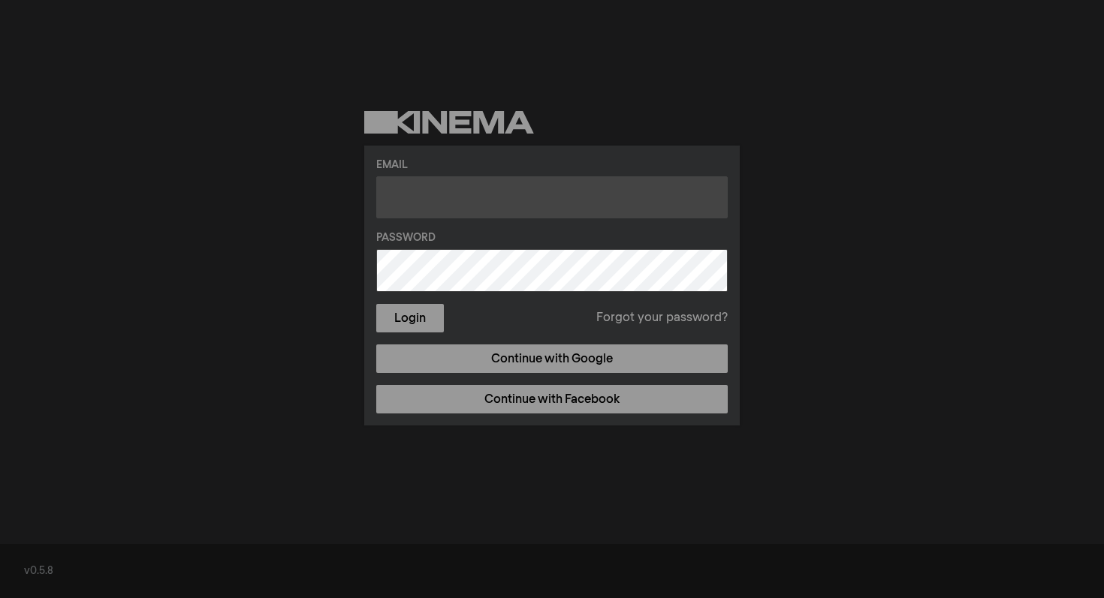
click at [424, 197] on input "text" at bounding box center [551, 197] width 351 height 42
type input "peparethos@xsmail.com"
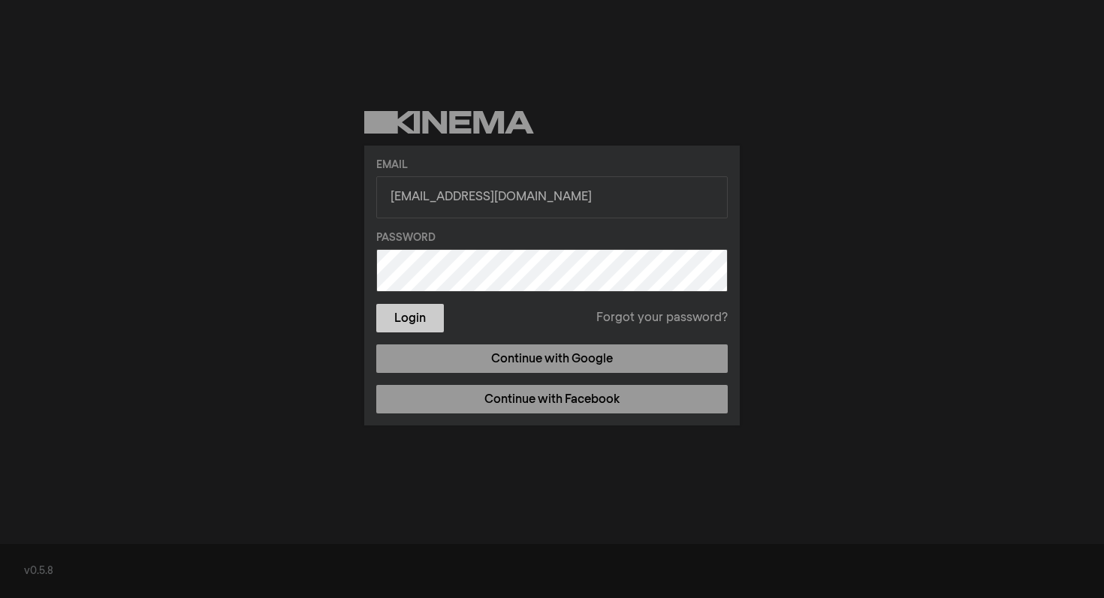
click at [412, 327] on button "Login" at bounding box center [410, 318] width 68 height 29
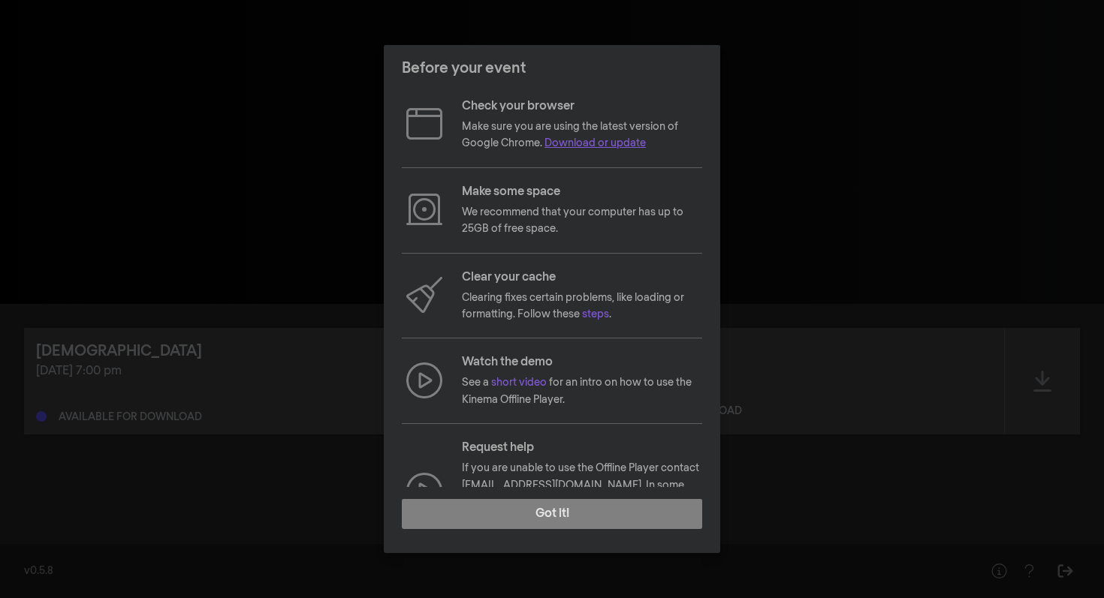
click at [579, 149] on link "Download or update" at bounding box center [594, 143] width 101 height 11
click at [529, 384] on link "short video" at bounding box center [519, 383] width 56 height 11
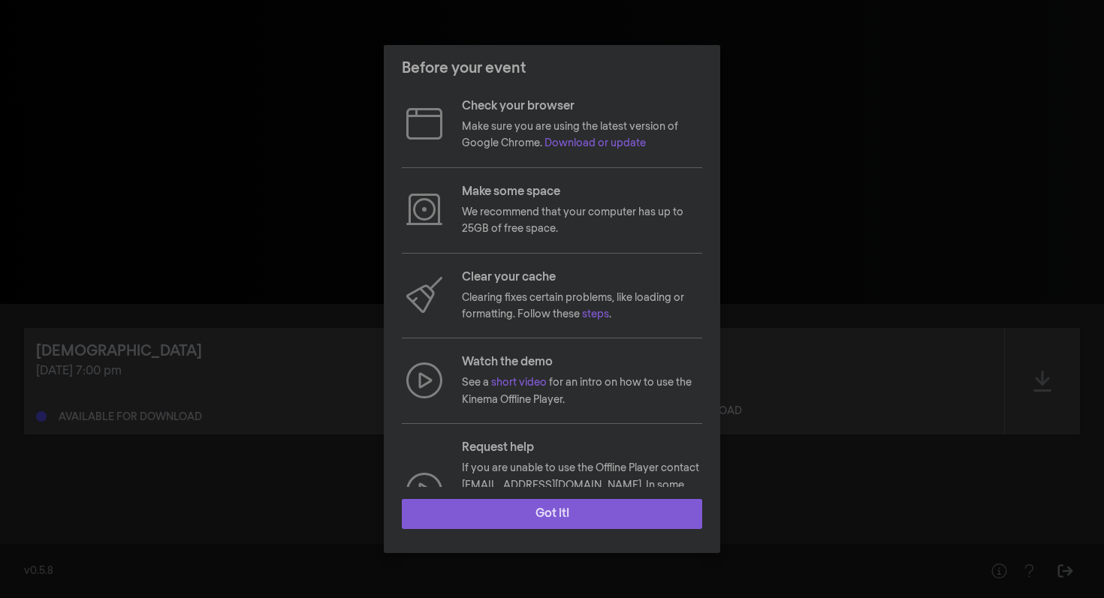
click at [572, 512] on button "Got it!" at bounding box center [552, 514] width 300 height 30
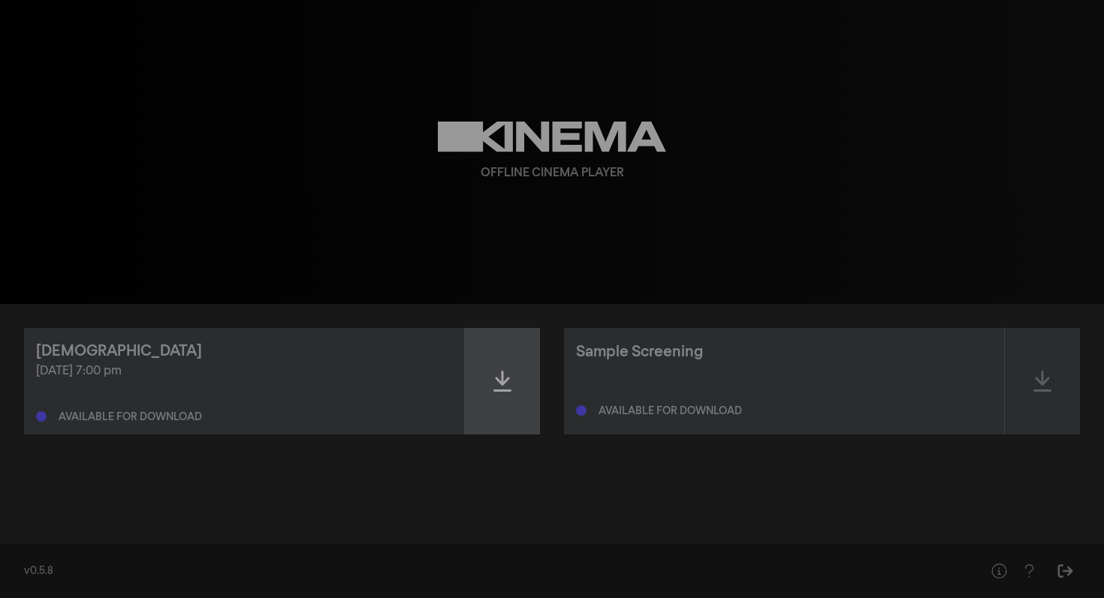
click at [503, 389] on icon at bounding box center [502, 381] width 18 height 24
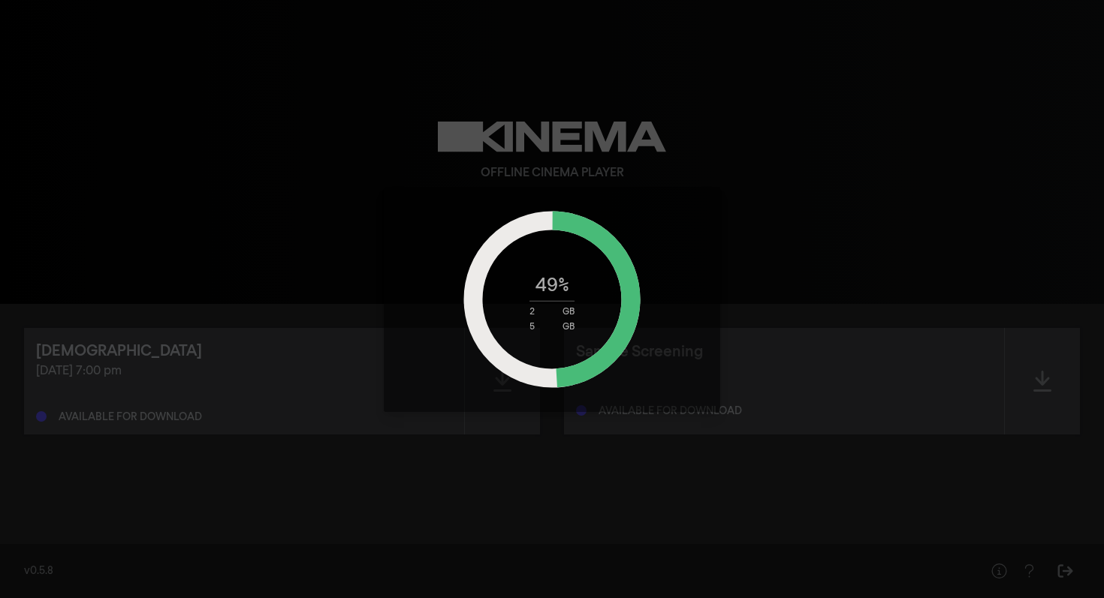
click at [761, 301] on div "49 % 2 GB 5 GB" at bounding box center [552, 299] width 1104 height 598
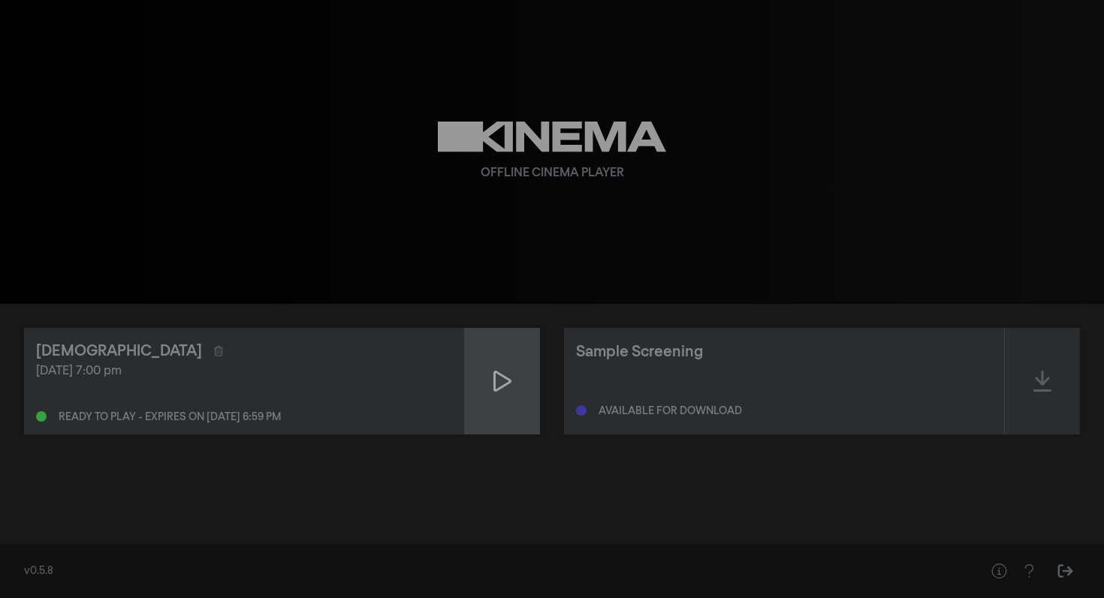
click at [511, 387] on icon at bounding box center [502, 381] width 18 height 24
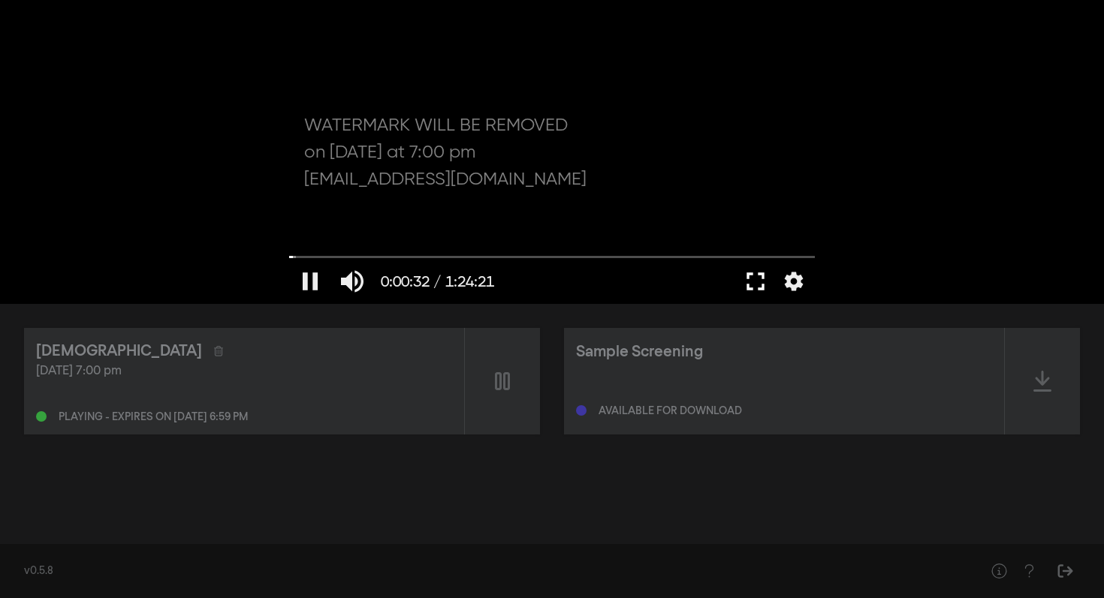
click at [754, 288] on button "fullscreen" at bounding box center [755, 281] width 42 height 45
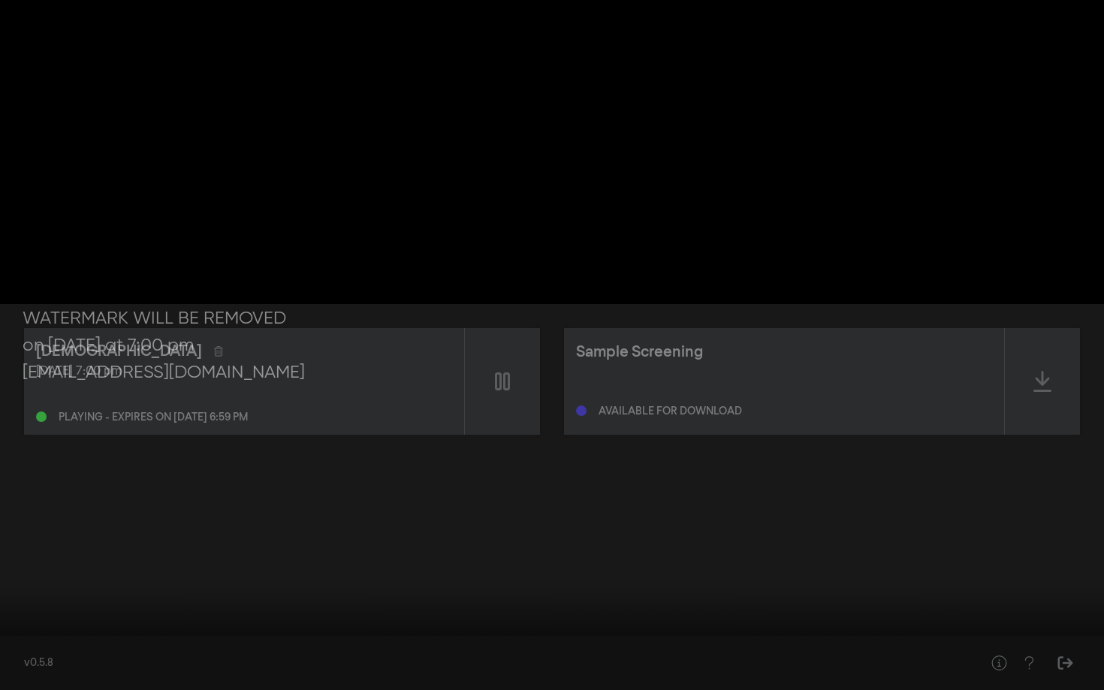
click at [31, 598] on button "pause" at bounding box center [29, 667] width 42 height 45
type input "132.622121"
